Goal: Find specific page/section: Find specific page/section

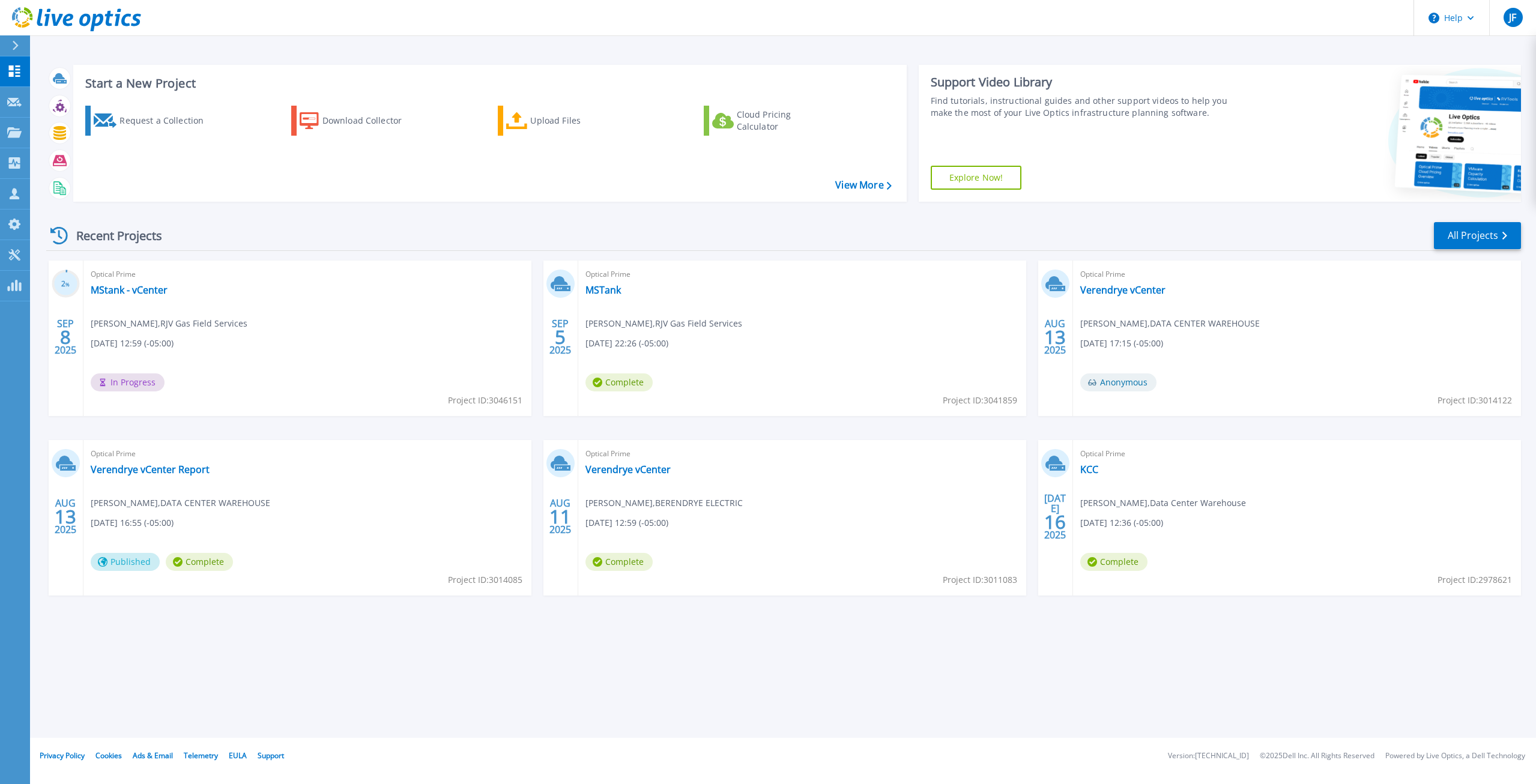
click at [864, 606] on div "2 % [DATE] Optical Prime MStank - vCenter [PERSON_NAME] , RJV Gas Field Service…" at bounding box center [779, 440] width 1484 height 359
click at [4, 132] on link "Projects Projects" at bounding box center [15, 132] width 30 height 31
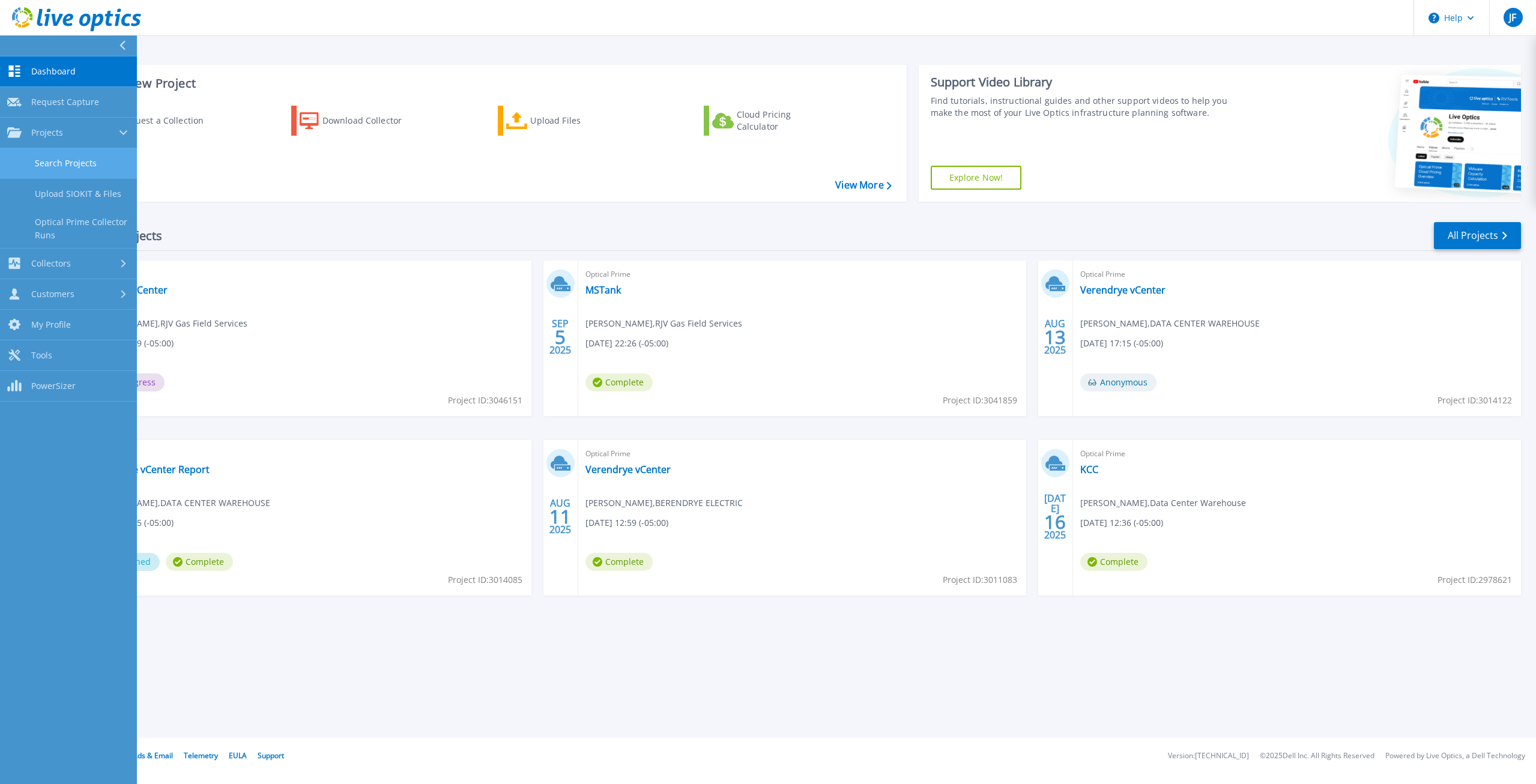
click at [54, 159] on link "Search Projects" at bounding box center [68, 163] width 137 height 31
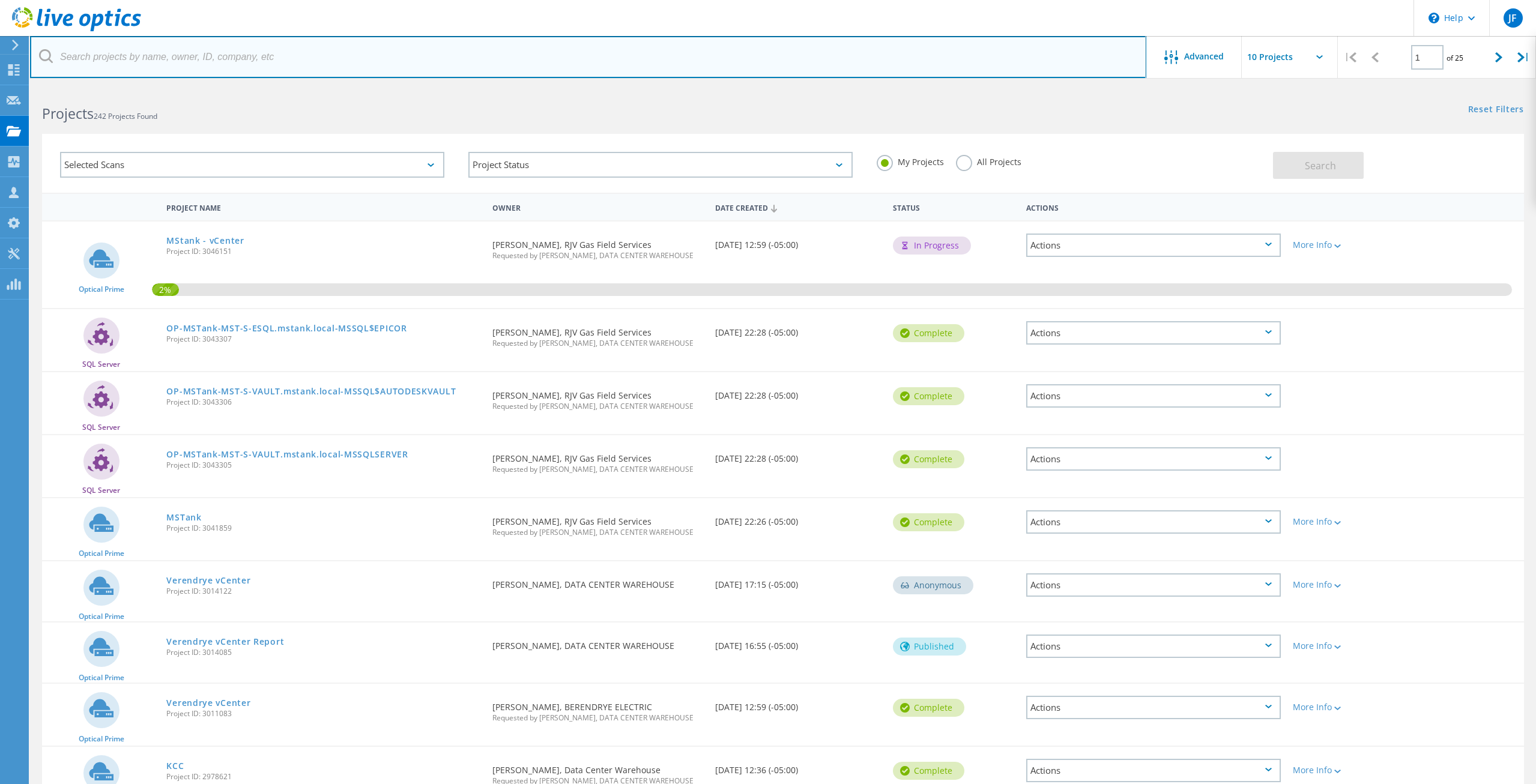
click at [245, 63] on input "text" at bounding box center [588, 57] width 1116 height 42
type input "jasper"
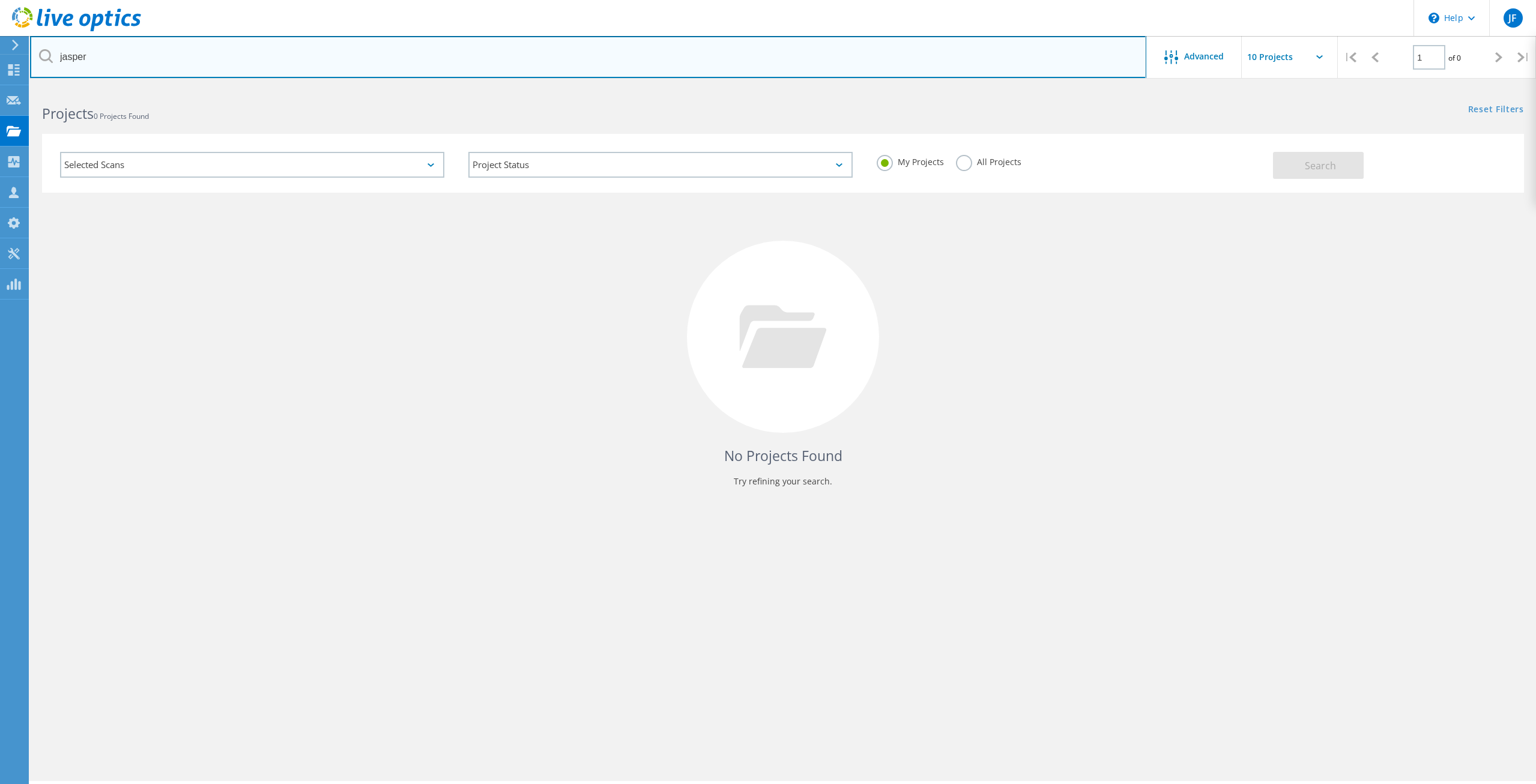
click at [253, 62] on input "jasper" at bounding box center [588, 57] width 1116 height 42
